Goal: Task Accomplishment & Management: Manage account settings

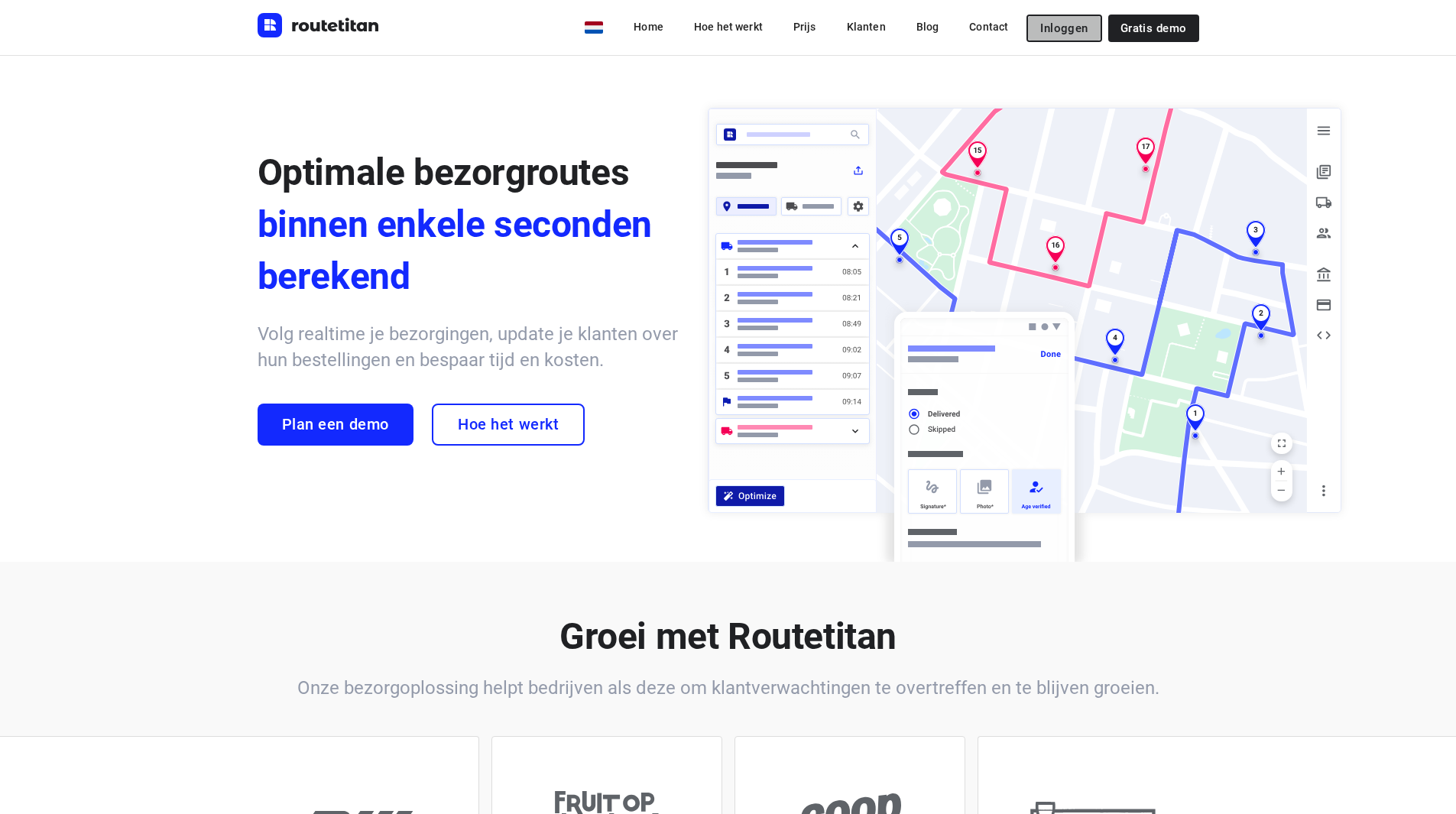
click at [1079, 26] on span "Inloggen" at bounding box center [1063, 29] width 47 height 13
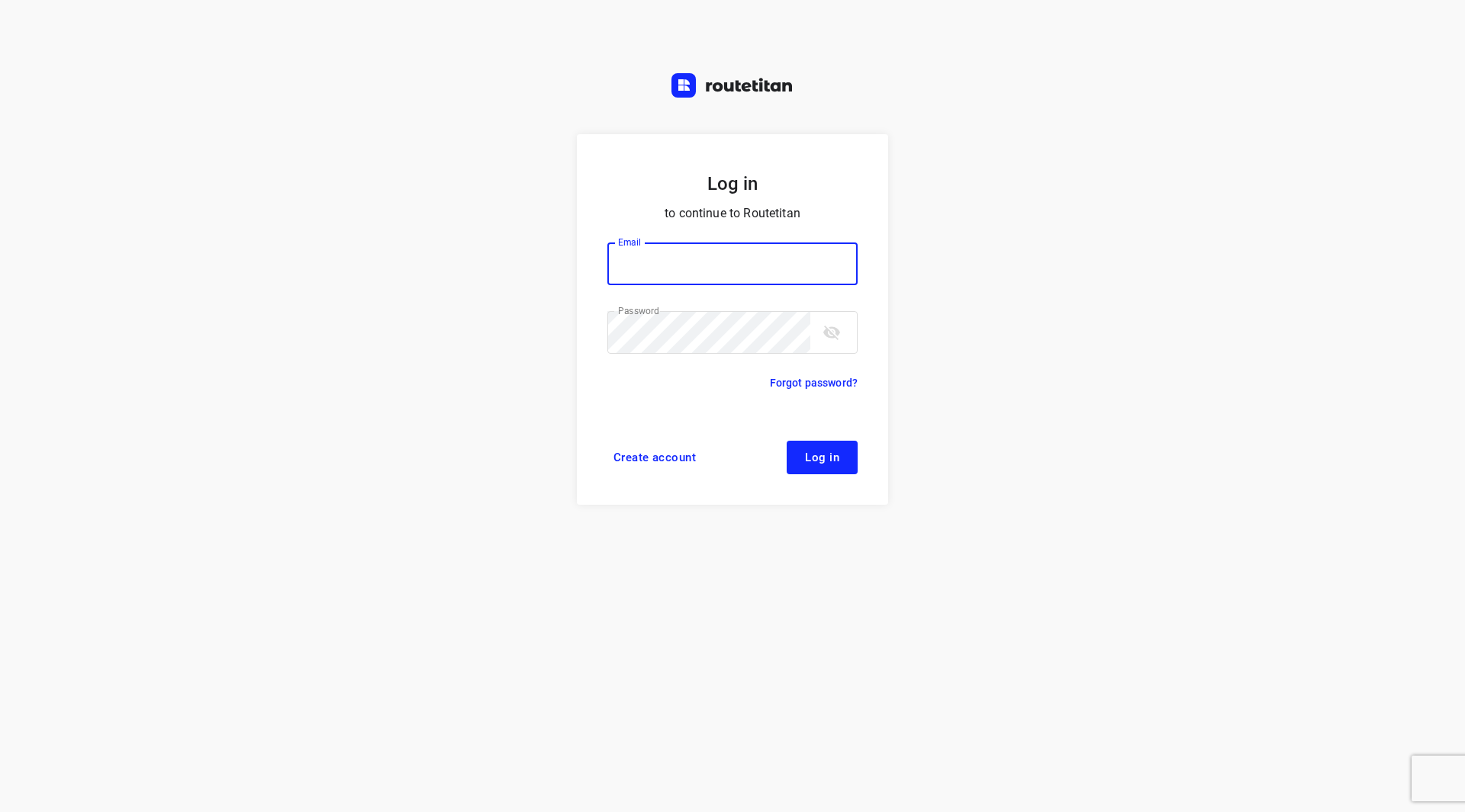
type input "remco@fruitopjewerk.nl"
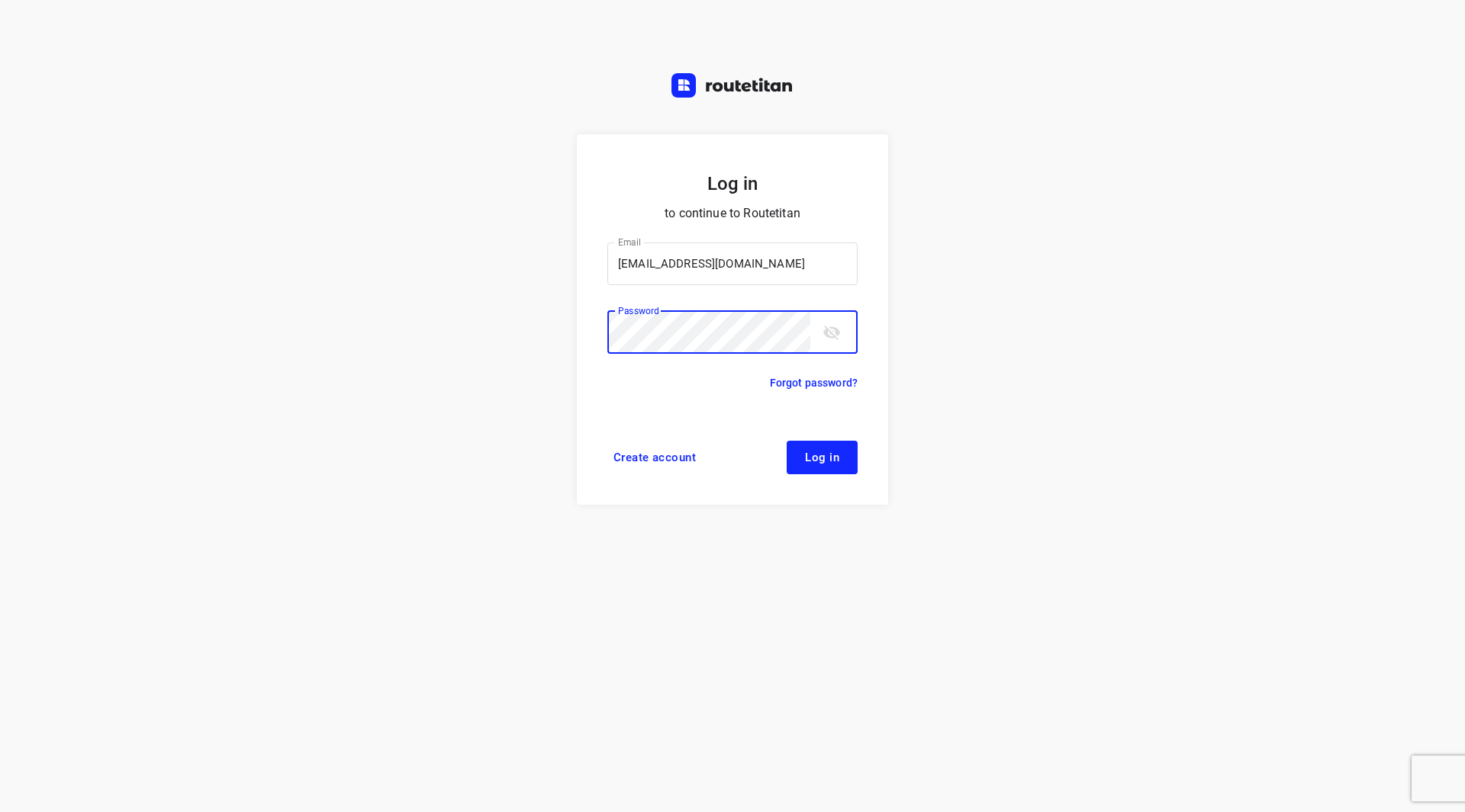
click at [826, 337] on icon "toggle password visibility" at bounding box center [831, 332] width 19 height 19
click at [808, 461] on span "Log in" at bounding box center [821, 458] width 34 height 12
